Goal: Task Accomplishment & Management: Manage account settings

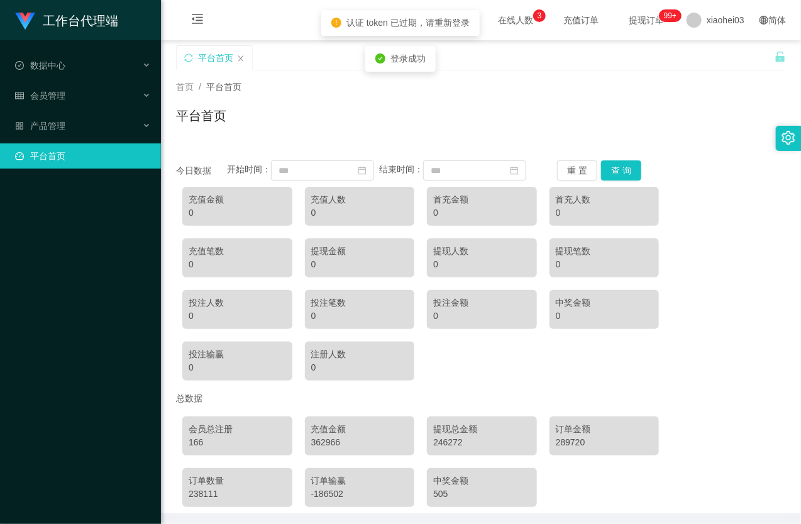
click at [57, 81] on ul "数据中心 会员管理 产品管理 平台首页" at bounding box center [80, 110] width 161 height 141
click at [71, 94] on div "会员管理" at bounding box center [80, 95] width 161 height 25
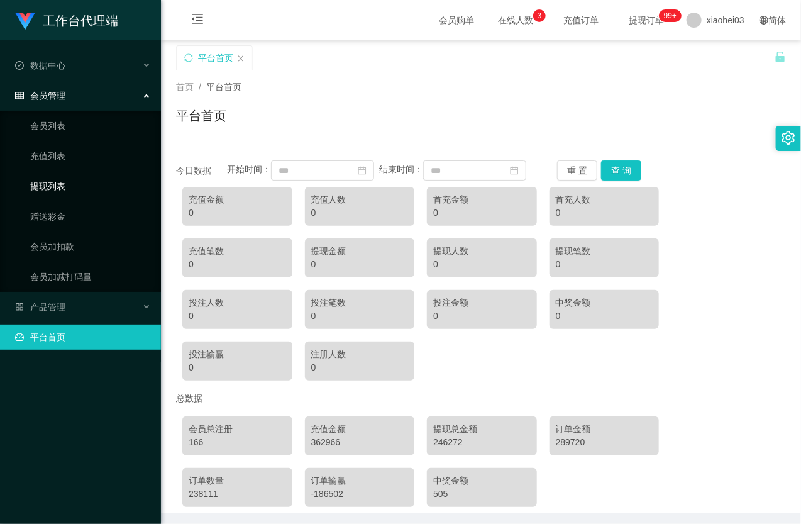
click at [75, 189] on link "提现列表" at bounding box center [90, 186] width 121 height 25
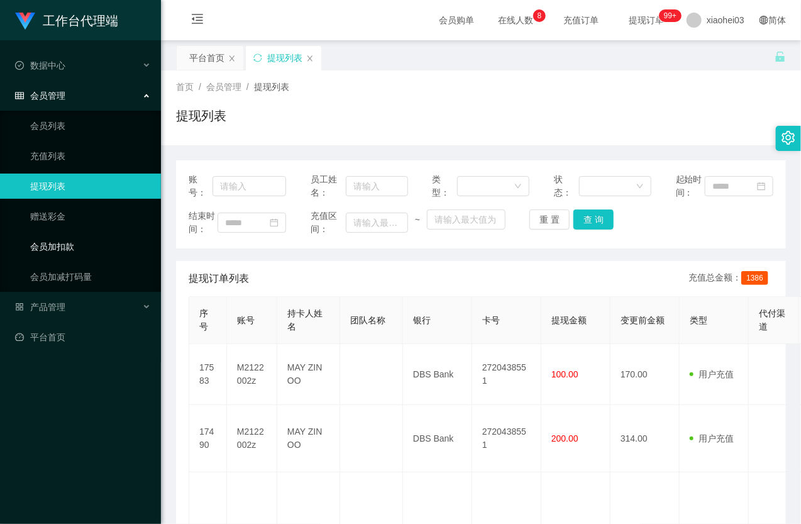
click at [96, 241] on link "会员加扣款" at bounding box center [90, 246] width 121 height 25
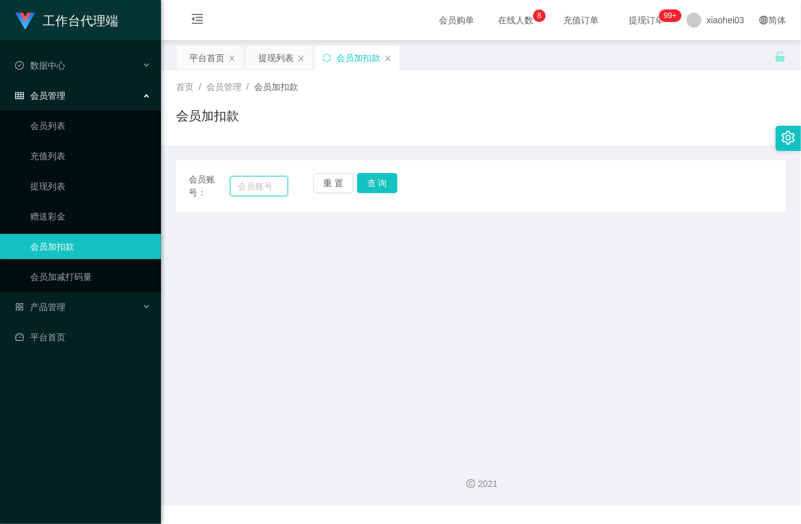
click at [257, 186] on input "text" at bounding box center [259, 186] width 58 height 20
paste input "86222573"
type input "86222573"
click at [387, 182] on button "查 询" at bounding box center [377, 183] width 40 height 20
click at [387, 182] on div "重 置 查 询" at bounding box center [362, 186] width 99 height 26
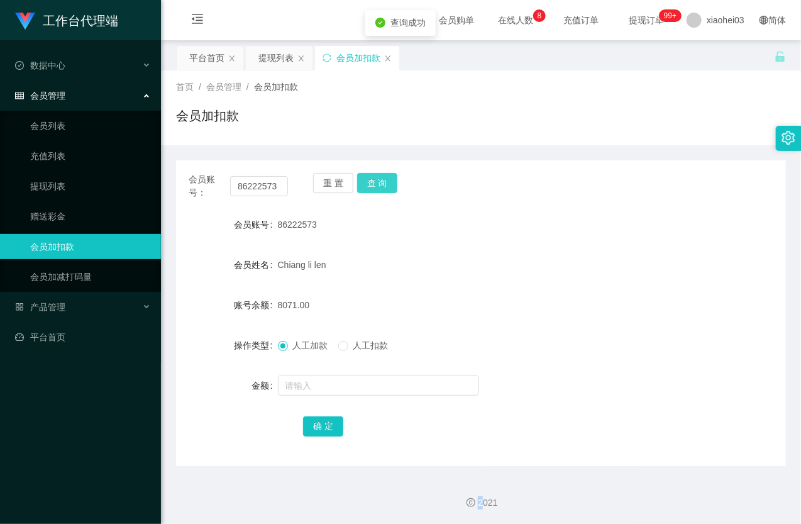
click at [387, 182] on button "查 询" at bounding box center [377, 183] width 40 height 20
click at [338, 387] on input "text" at bounding box center [378, 385] width 201 height 20
type input "5600"
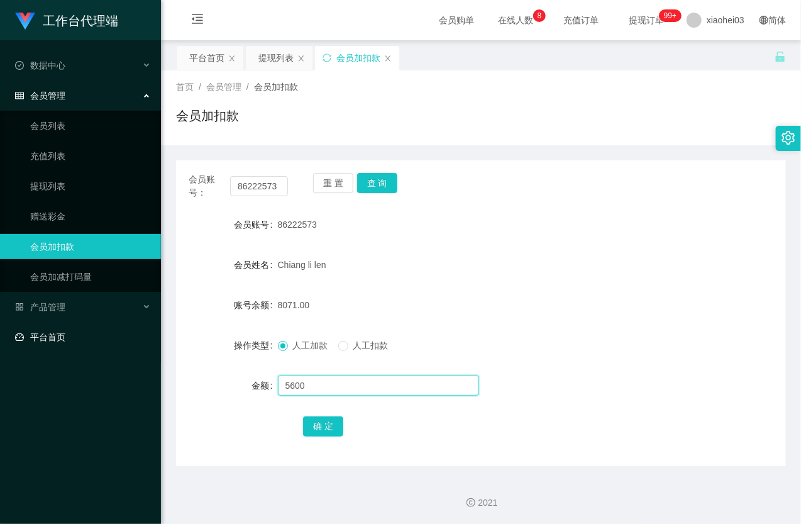
drag, startPoint x: 338, startPoint y: 384, endPoint x: 153, endPoint y: 349, distance: 187.6
click at [153, 349] on section "工作台代理端 数据中心 会员管理 会员列表 充值列表 提现列表 赠送彩金 会员加扣款 会员加减打码量 产品管理 平台首页 保存配置 重置配置 整体风格设置 主…" at bounding box center [400, 262] width 801 height 525
type input "4600"
click at [319, 426] on button "确 定" at bounding box center [323, 426] width 40 height 20
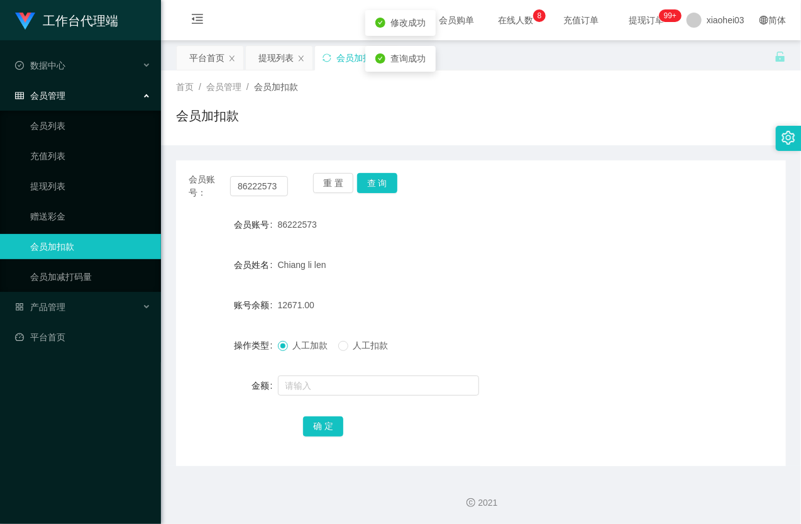
click at [447, 247] on form "会员账号 86222573 会员姓名 Chiang li len 账号余额 12671.00 操作类型 人工加款 人工扣款 金额 确 定" at bounding box center [481, 325] width 610 height 226
click at [387, 185] on button "查 询" at bounding box center [377, 183] width 40 height 20
click at [387, 185] on button "查 询" at bounding box center [384, 183] width 54 height 20
click at [277, 187] on input "86222573" at bounding box center [259, 186] width 58 height 20
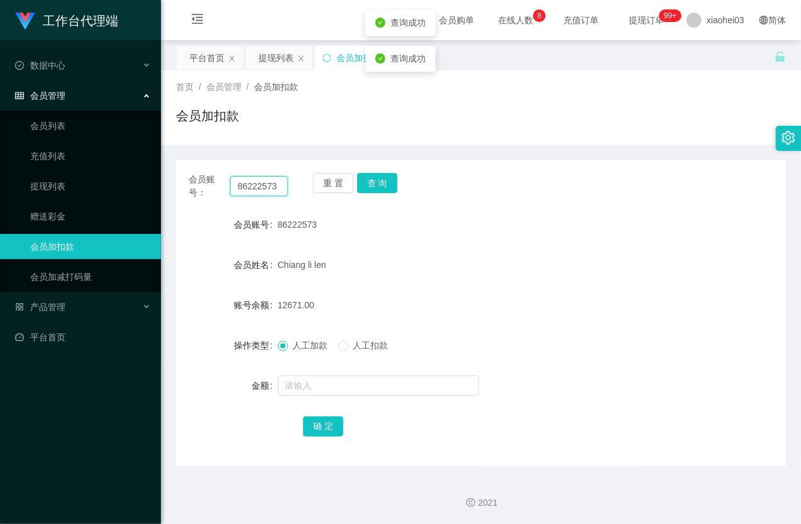
click at [274, 187] on input "86222573" at bounding box center [259, 186] width 58 height 20
click at [514, 225] on div "86222573" at bounding box center [456, 224] width 356 height 25
click at [262, 197] on div "会员账号：" at bounding box center [238, 186] width 99 height 26
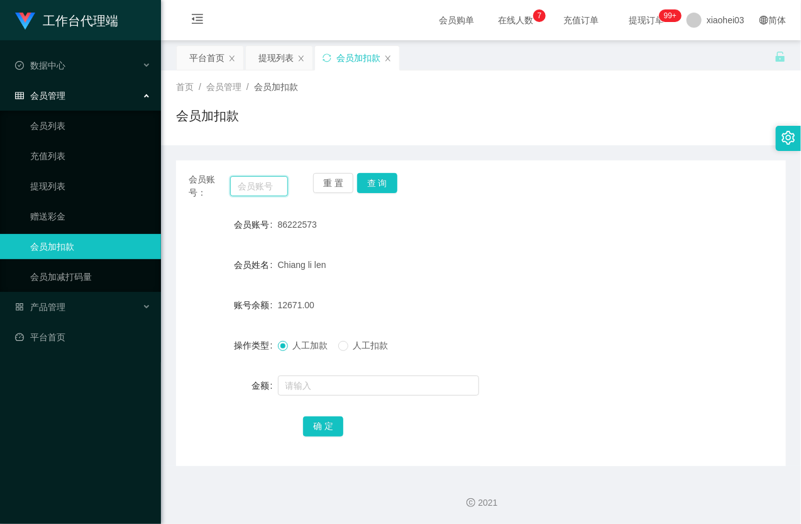
drag, startPoint x: 262, startPoint y: 199, endPoint x: 242, endPoint y: 189, distance: 22.2
click at [242, 189] on input "text" at bounding box center [259, 186] width 58 height 20
paste input "KaiH"
type input "KaiH"
click at [382, 185] on button "查 询" at bounding box center [377, 183] width 40 height 20
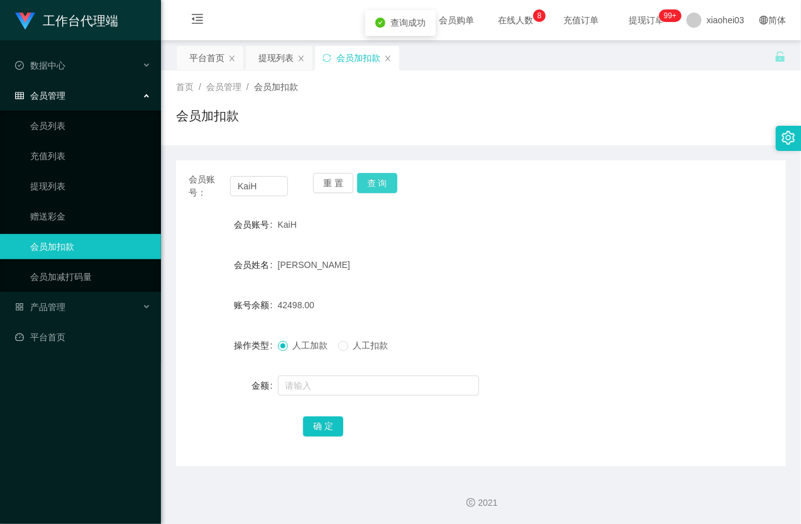
click at [382, 186] on button "查 询" at bounding box center [377, 183] width 40 height 20
click at [347, 386] on input "text" at bounding box center [378, 385] width 201 height 20
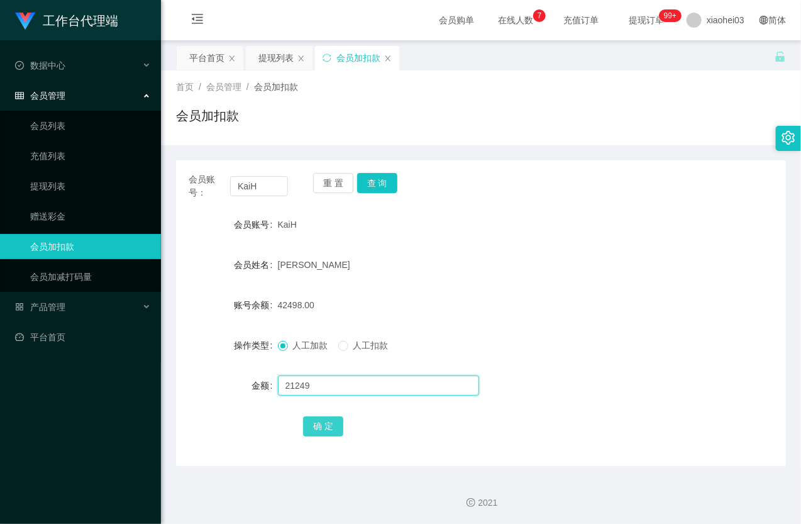
type input "21249"
click at [329, 423] on button "确 定" at bounding box center [323, 426] width 40 height 20
click at [275, 187] on input "KaiH" at bounding box center [259, 186] width 58 height 20
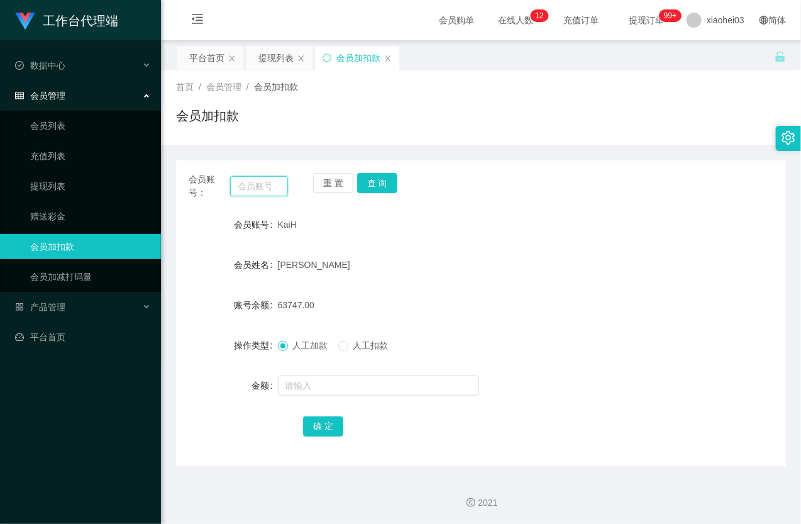
click at [267, 186] on input "text" at bounding box center [259, 186] width 58 height 20
paste input "86222573"
type input "86222573"
click at [387, 179] on button "查 询" at bounding box center [377, 183] width 40 height 20
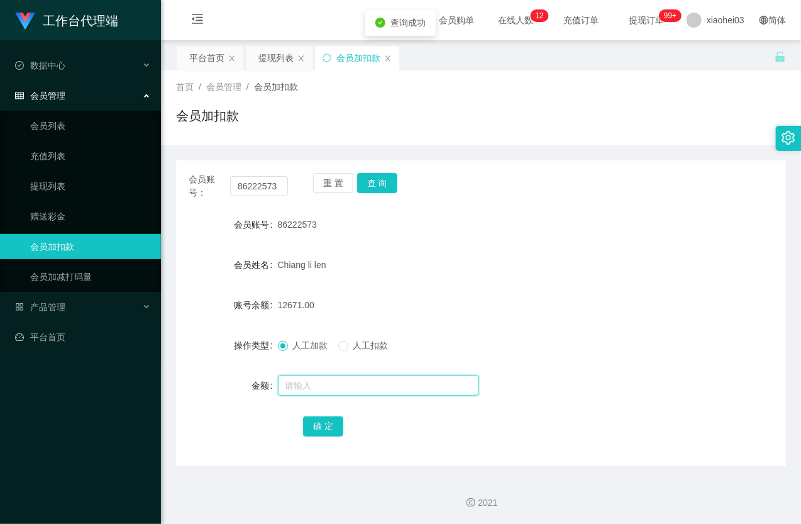
click at [336, 386] on input "text" at bounding box center [378, 385] width 201 height 20
type input "2400"
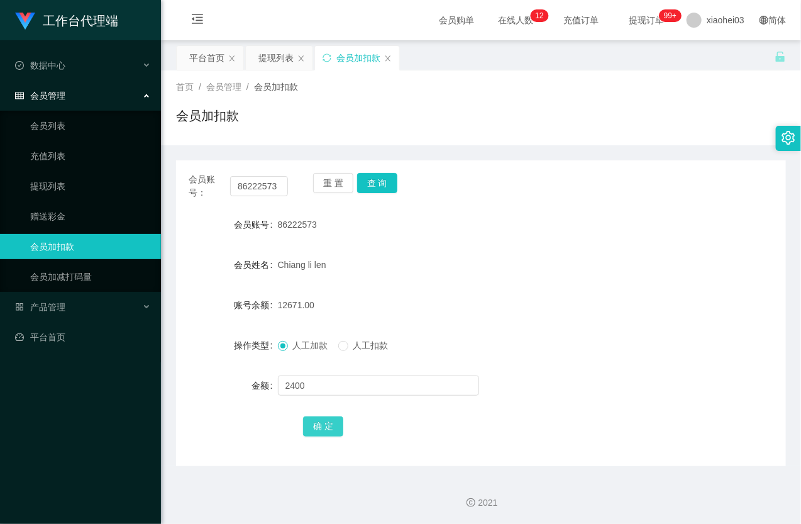
click at [325, 421] on button "确 定" at bounding box center [323, 426] width 40 height 20
drag, startPoint x: 429, startPoint y: 269, endPoint x: 314, endPoint y: 194, distance: 136.8
click at [418, 260] on div "Chiang li len" at bounding box center [456, 264] width 356 height 25
click at [260, 186] on input "86222573" at bounding box center [259, 186] width 58 height 20
